Goal: Task Accomplishment & Management: Manage account settings

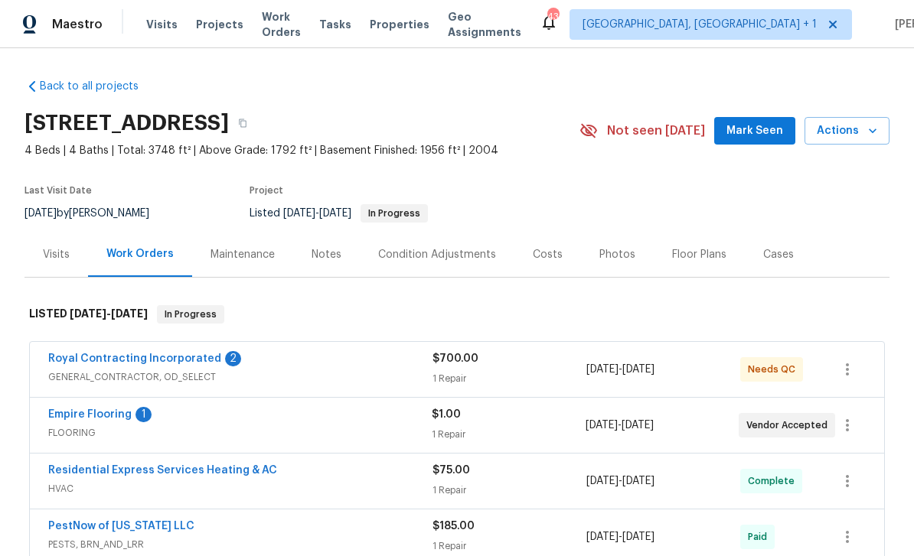
click at [169, 359] on link "Royal Contracting Incorporated" at bounding box center [134, 359] width 173 height 11
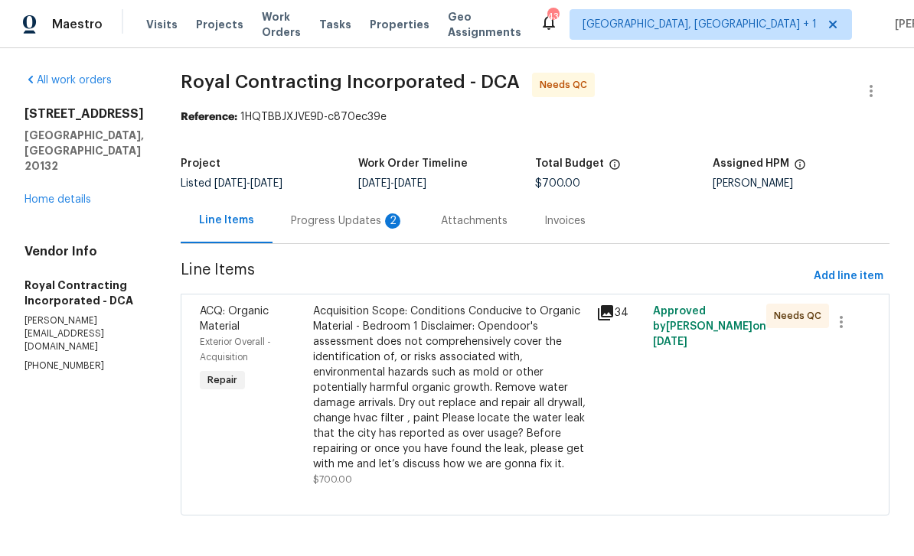
click at [364, 222] on div "Progress Updates 2" at bounding box center [347, 221] width 113 height 15
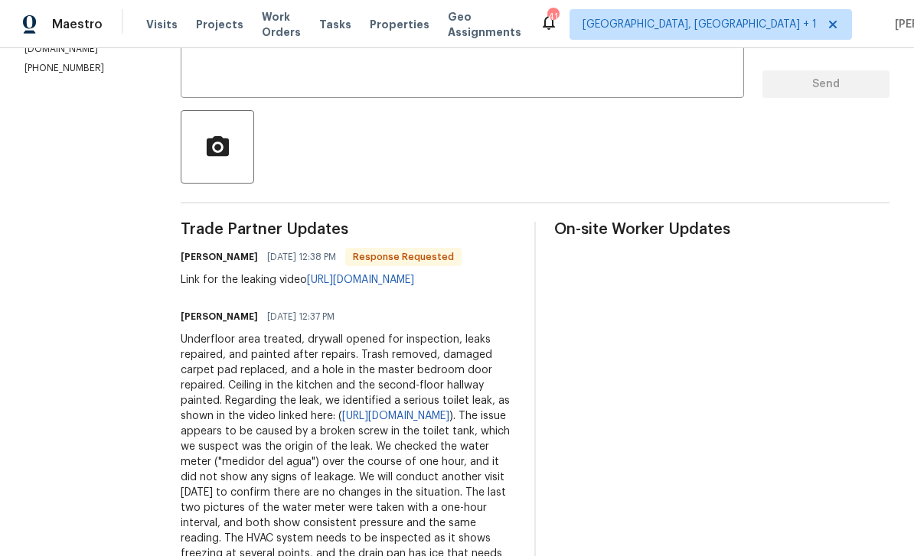
scroll to position [49, 0]
click at [376, 411] on link "[URL][DOMAIN_NAME]" at bounding box center [395, 416] width 107 height 11
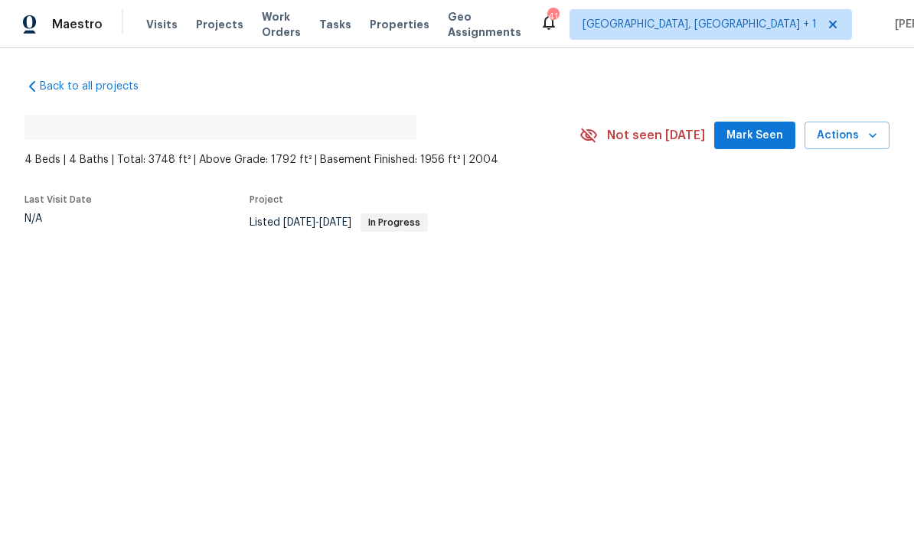
click at [778, 132] on span "Mark Seen" at bounding box center [754, 135] width 57 height 19
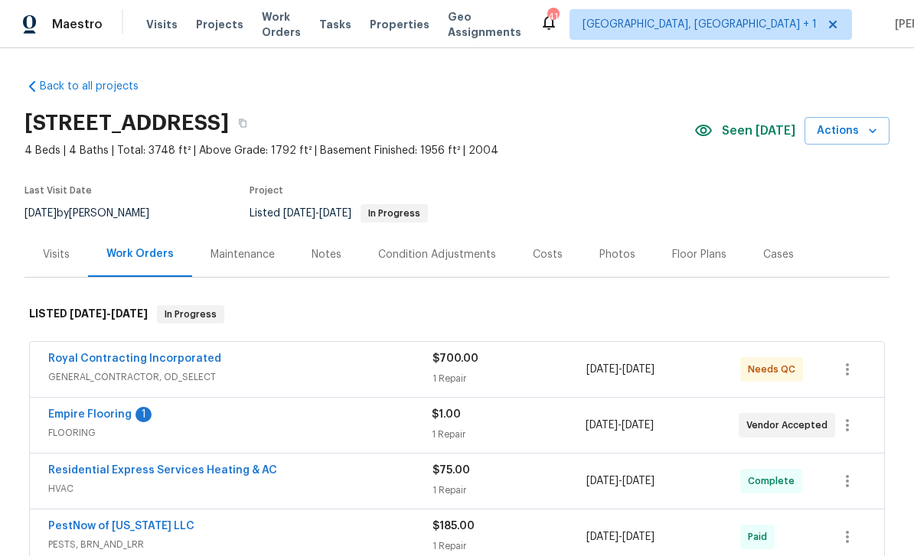
click at [329, 360] on div "Royal Contracting Incorporated" at bounding box center [240, 360] width 384 height 18
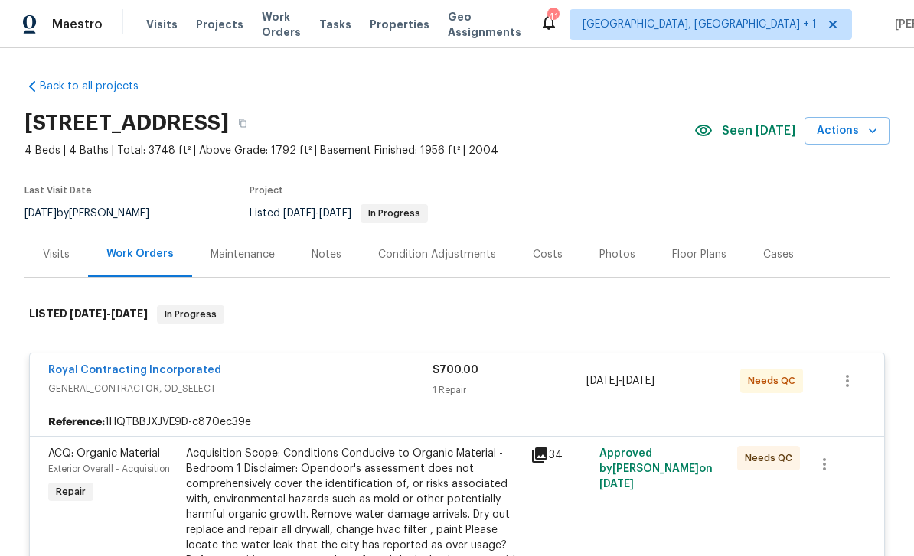
click at [171, 371] on link "Royal Contracting Incorporated" at bounding box center [134, 370] width 173 height 11
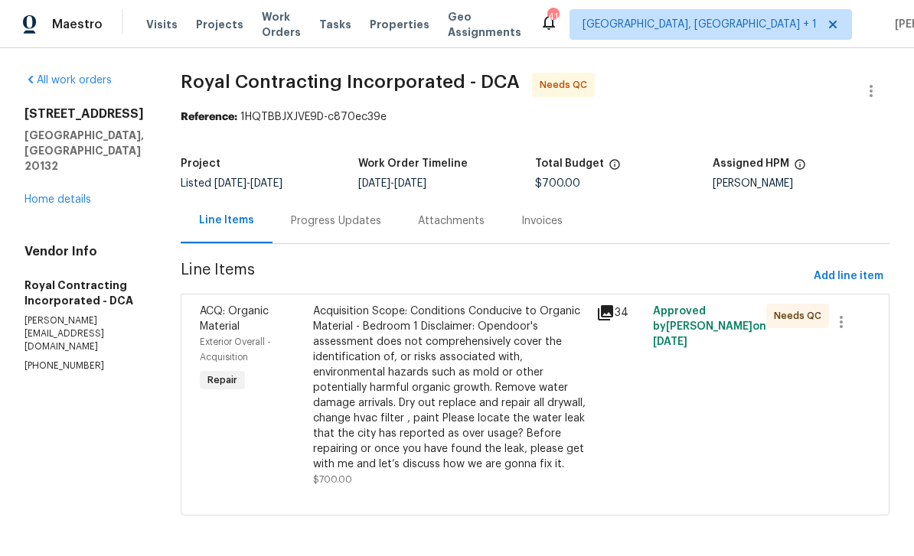
click at [373, 220] on div "Progress Updates" at bounding box center [336, 221] width 90 height 15
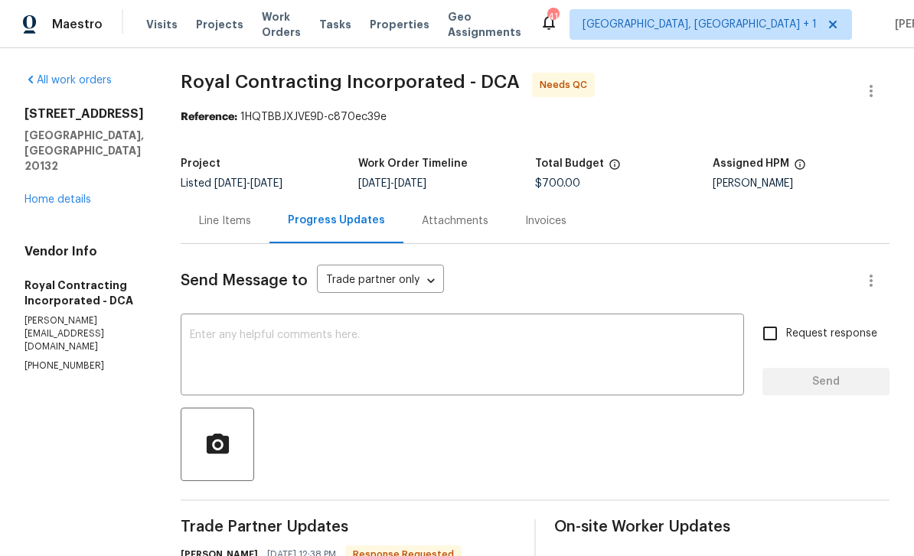
click at [374, 339] on textarea at bounding box center [462, 357] width 545 height 54
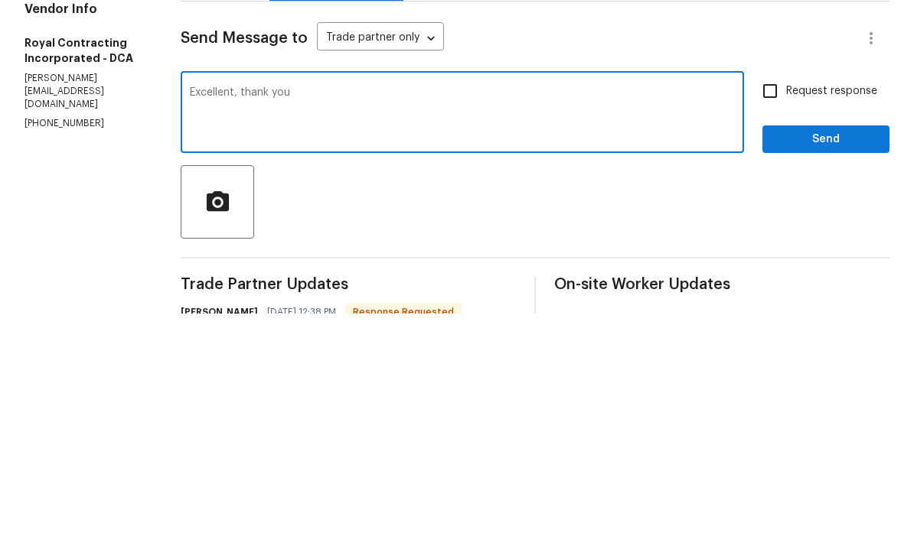
type textarea "Excellent, thank you"
click at [841, 373] on span "Send" at bounding box center [825, 382] width 103 height 19
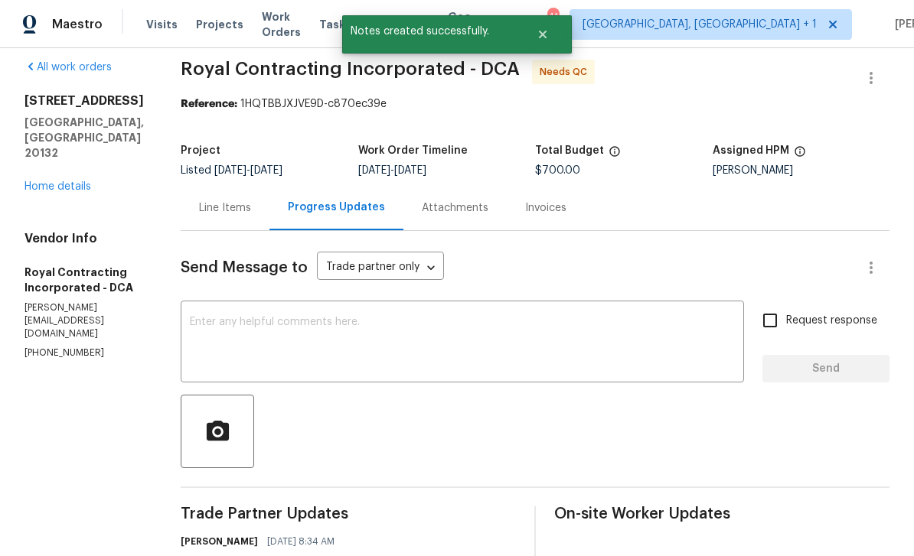
scroll to position [11, 0]
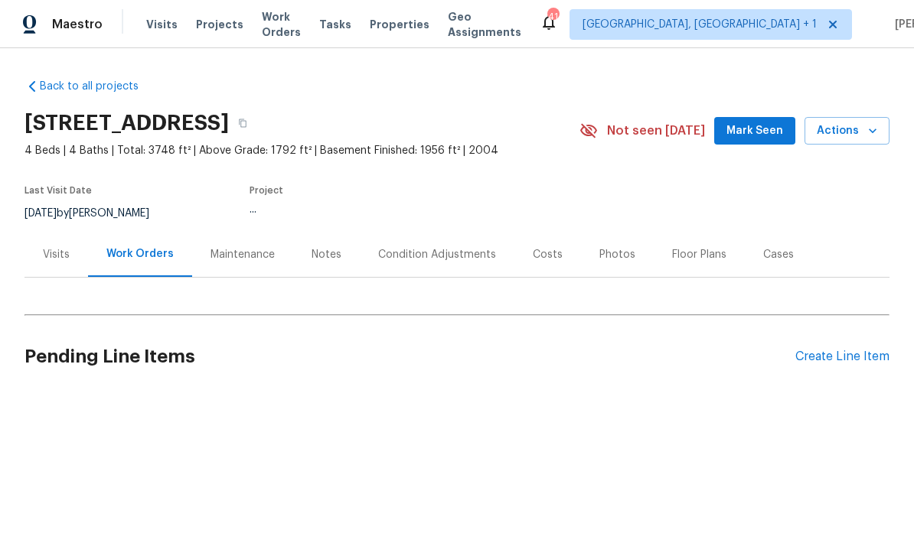
click at [761, 129] on span "Mark Seen" at bounding box center [754, 131] width 57 height 19
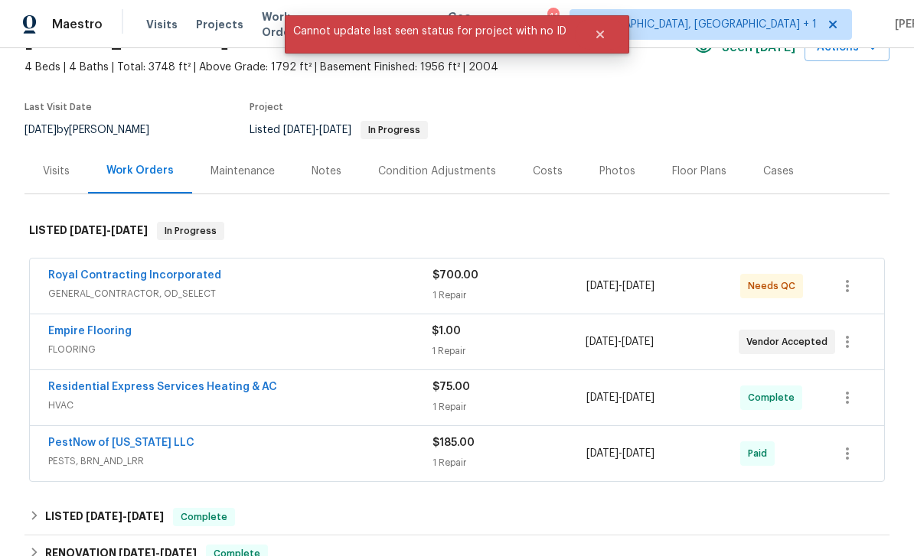
scroll to position [87, 0]
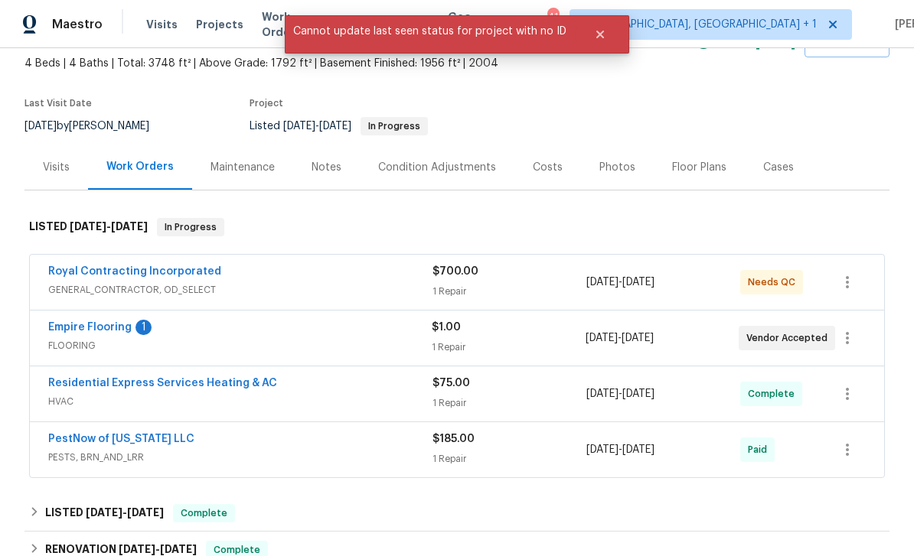
click at [106, 327] on link "Empire Flooring" at bounding box center [89, 327] width 83 height 11
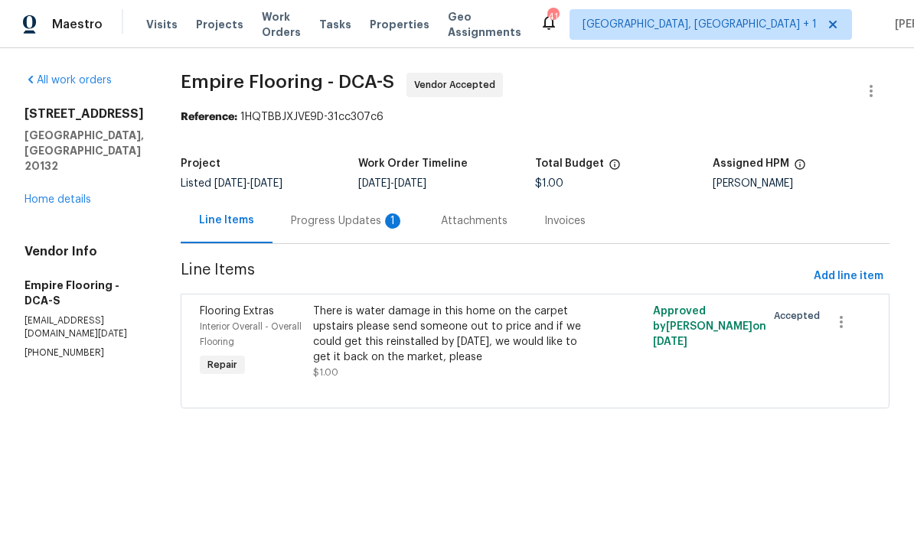
click at [216, 452] on html "Maestro Visits Projects Work Orders Tasks Properties Geo Assignments 41 [GEOGRA…" at bounding box center [457, 226] width 914 height 452
click at [366, 217] on div "Progress Updates 1" at bounding box center [347, 221] width 113 height 15
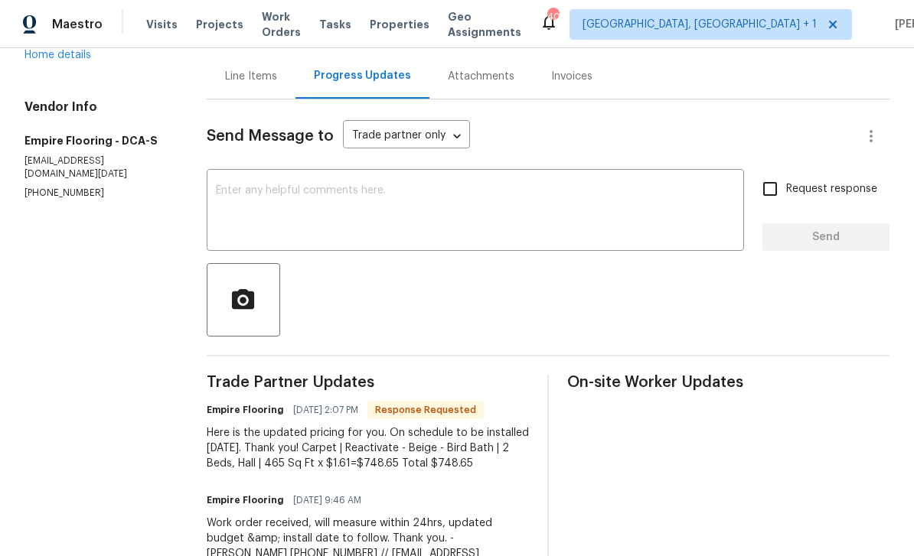
click at [296, 199] on textarea at bounding box center [475, 212] width 519 height 54
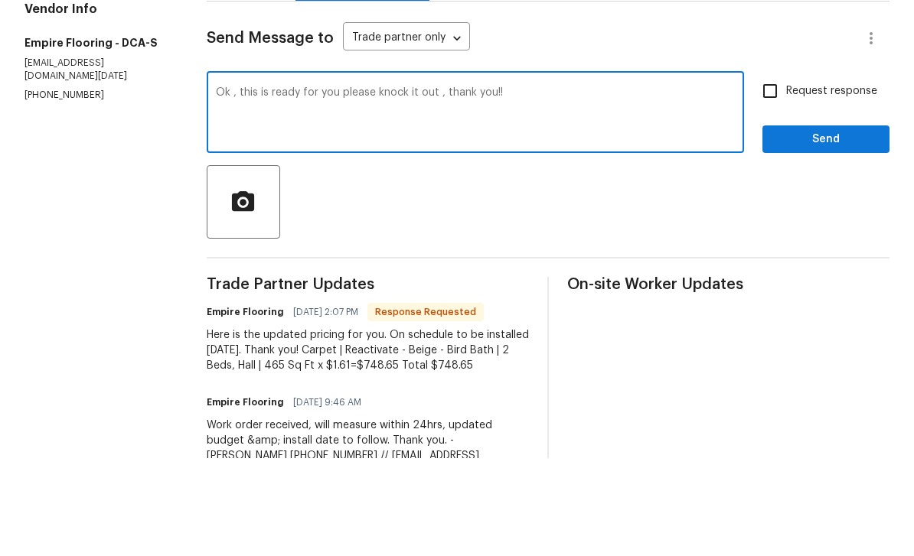
type textarea "Ok , this is ready for you please knock it out , thank you!!"
click at [840, 228] on span "Send" at bounding box center [825, 237] width 103 height 19
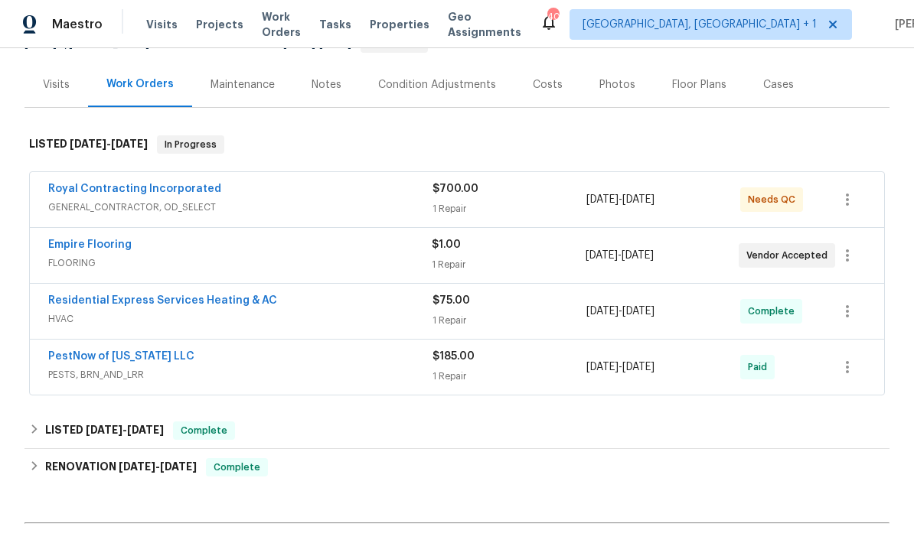
scroll to position [202, 0]
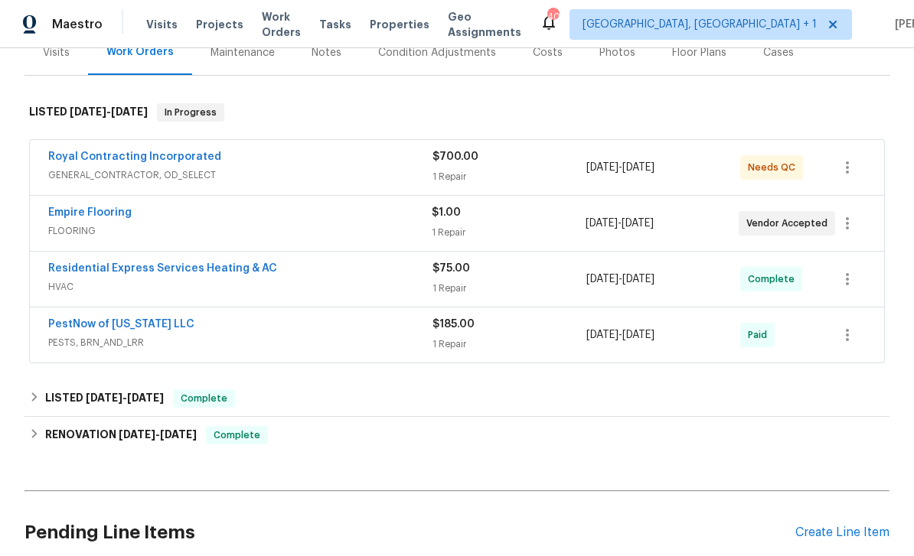
click at [338, 224] on span "FLOORING" at bounding box center [239, 230] width 383 height 15
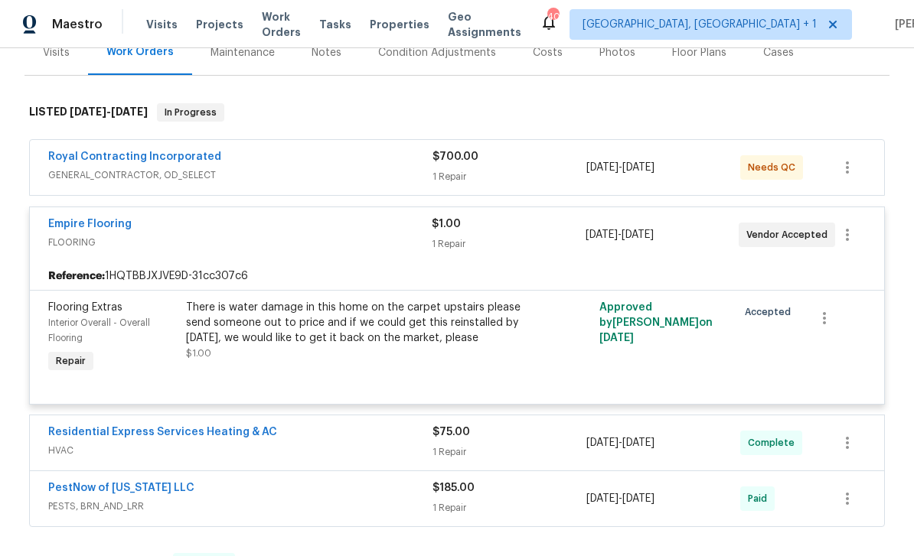
click at [430, 318] on div "There is water damage in this home on the carpet upstairs please send someone o…" at bounding box center [353, 323] width 335 height 46
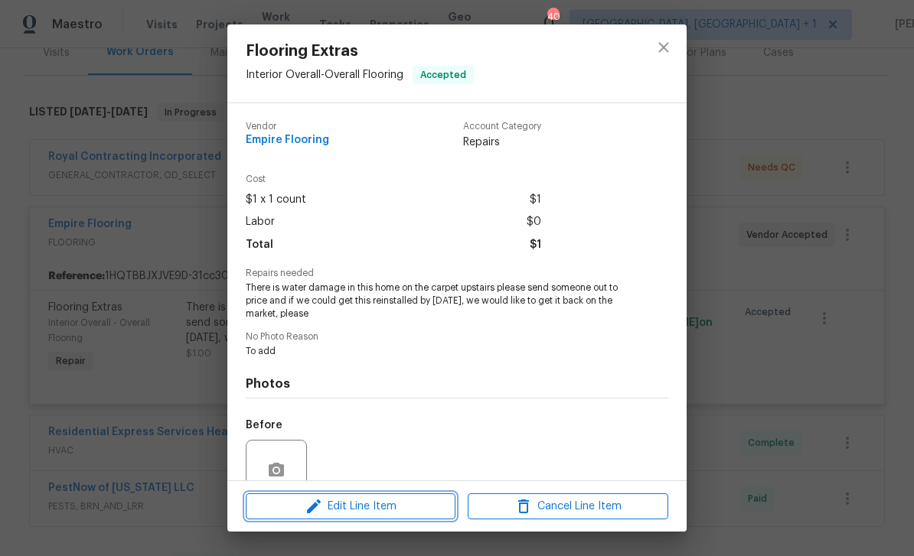
click at [369, 509] on span "Edit Line Item" at bounding box center [350, 506] width 201 height 19
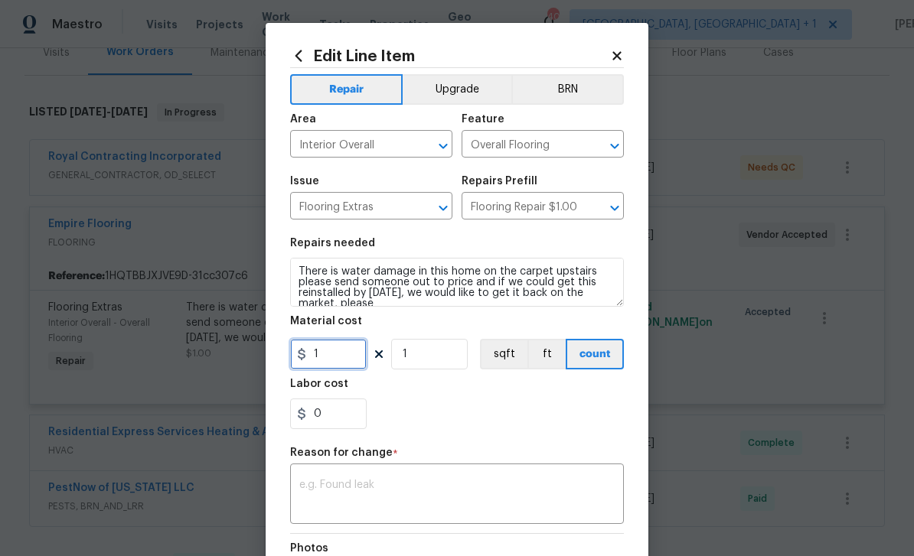
click at [346, 357] on input "1" at bounding box center [328, 354] width 77 height 31
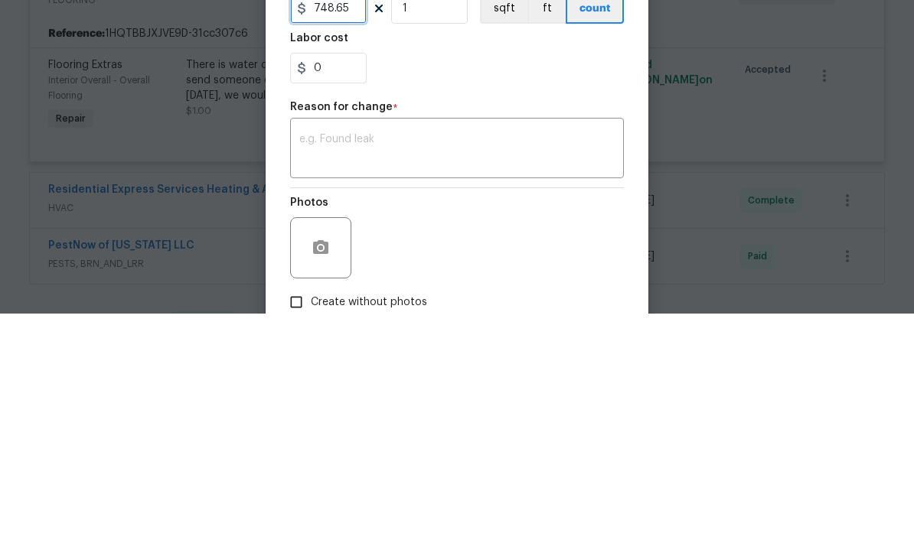
scroll to position [105, 0]
type input "748.65"
click at [364, 375] on textarea at bounding box center [456, 391] width 315 height 32
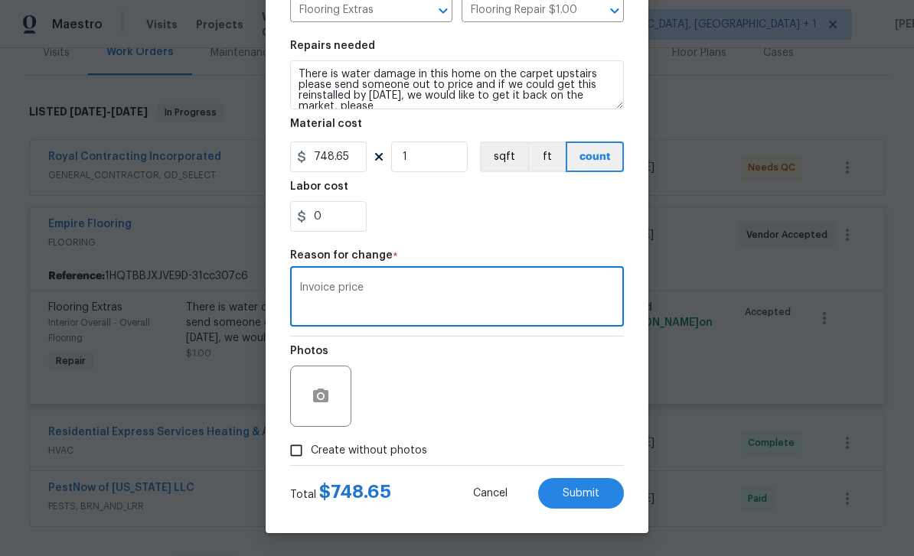
scroll to position [201, 0]
type textarea "Invoice price"
click at [592, 492] on span "Submit" at bounding box center [580, 493] width 37 height 11
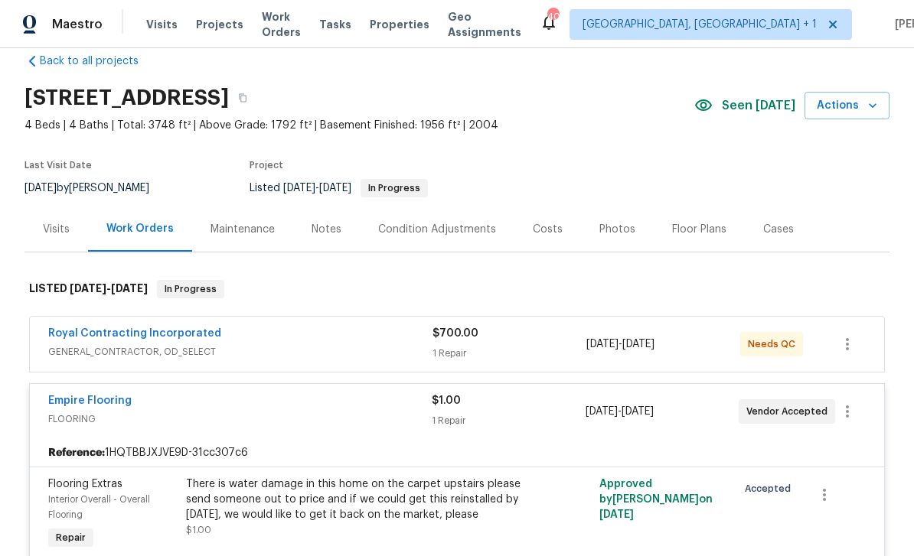
scroll to position [26, 0]
click at [319, 221] on div "Notes" at bounding box center [326, 228] width 30 height 15
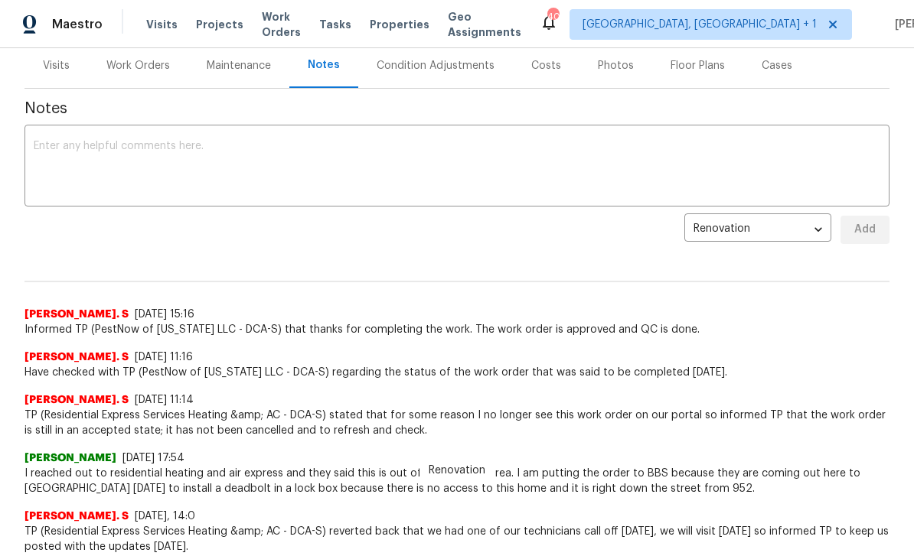
scroll to position [190, 0]
click at [194, 152] on textarea at bounding box center [457, 167] width 846 height 54
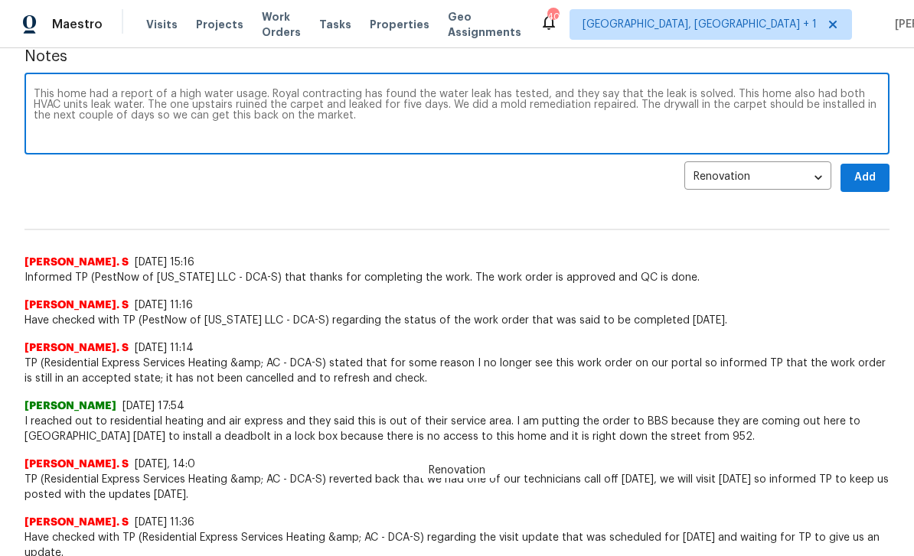
scroll to position [247, 0]
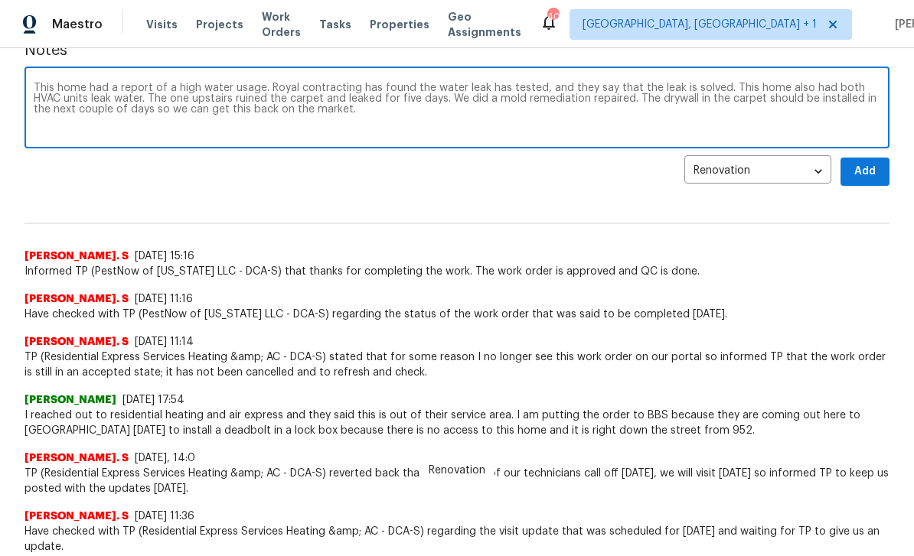
type textarea "This home had a report of a high water usage. Royal contracting has found the w…"
click at [878, 165] on button "Add" at bounding box center [864, 172] width 49 height 28
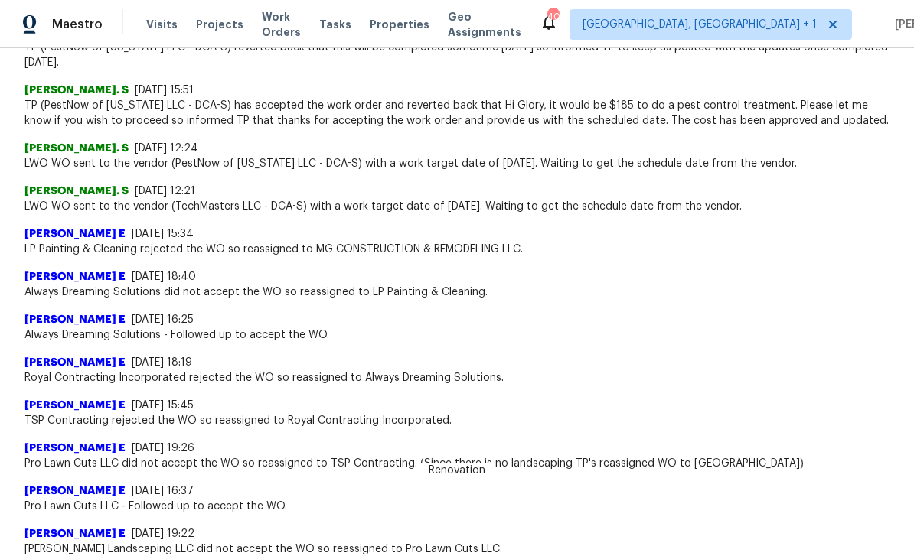
scroll to position [1097, 0]
